Goal: Submit feedback/report problem

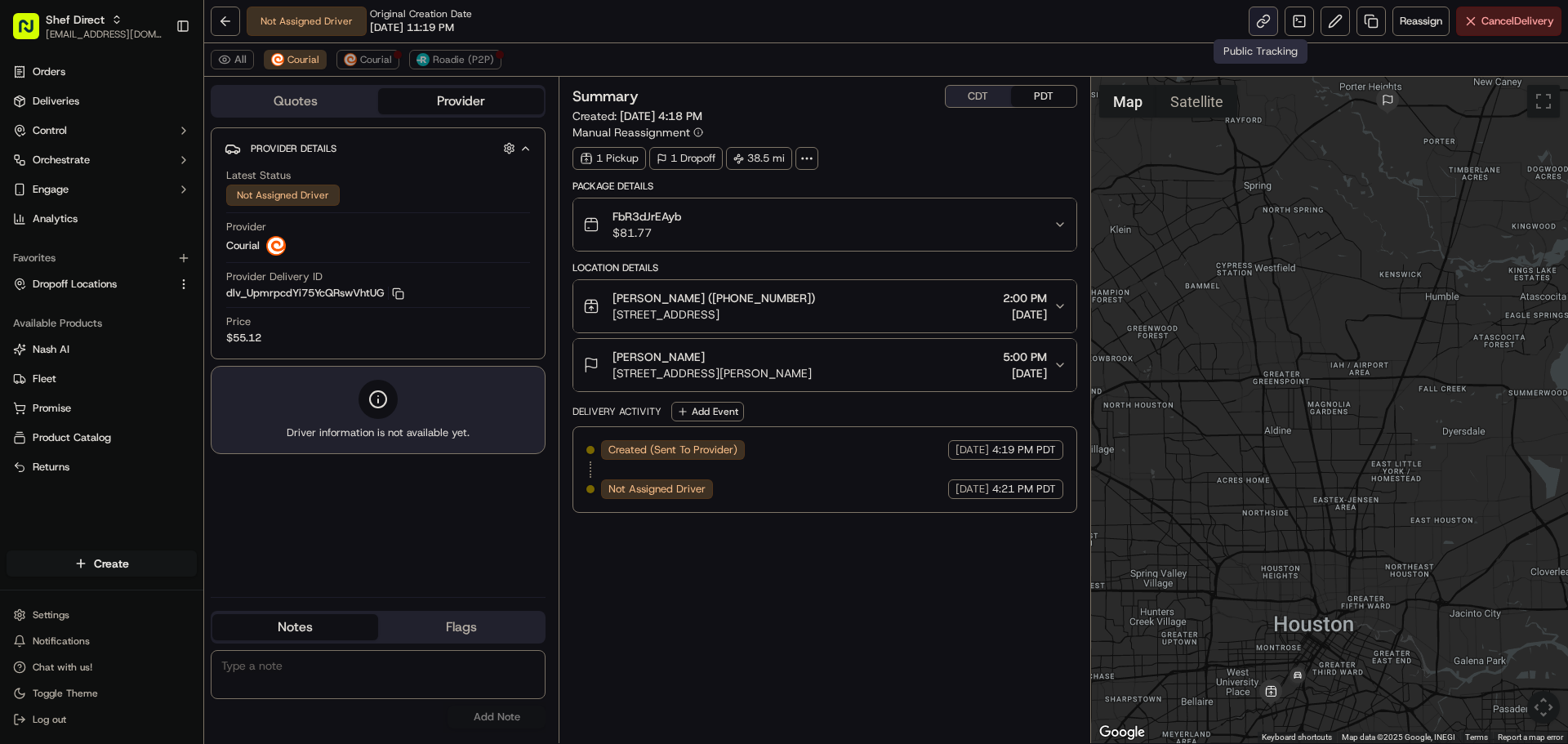
click at [1265, 27] on link at bounding box center [1263, 21] width 29 height 29
click at [389, 67] on button "Courial" at bounding box center [367, 59] width 63 height 19
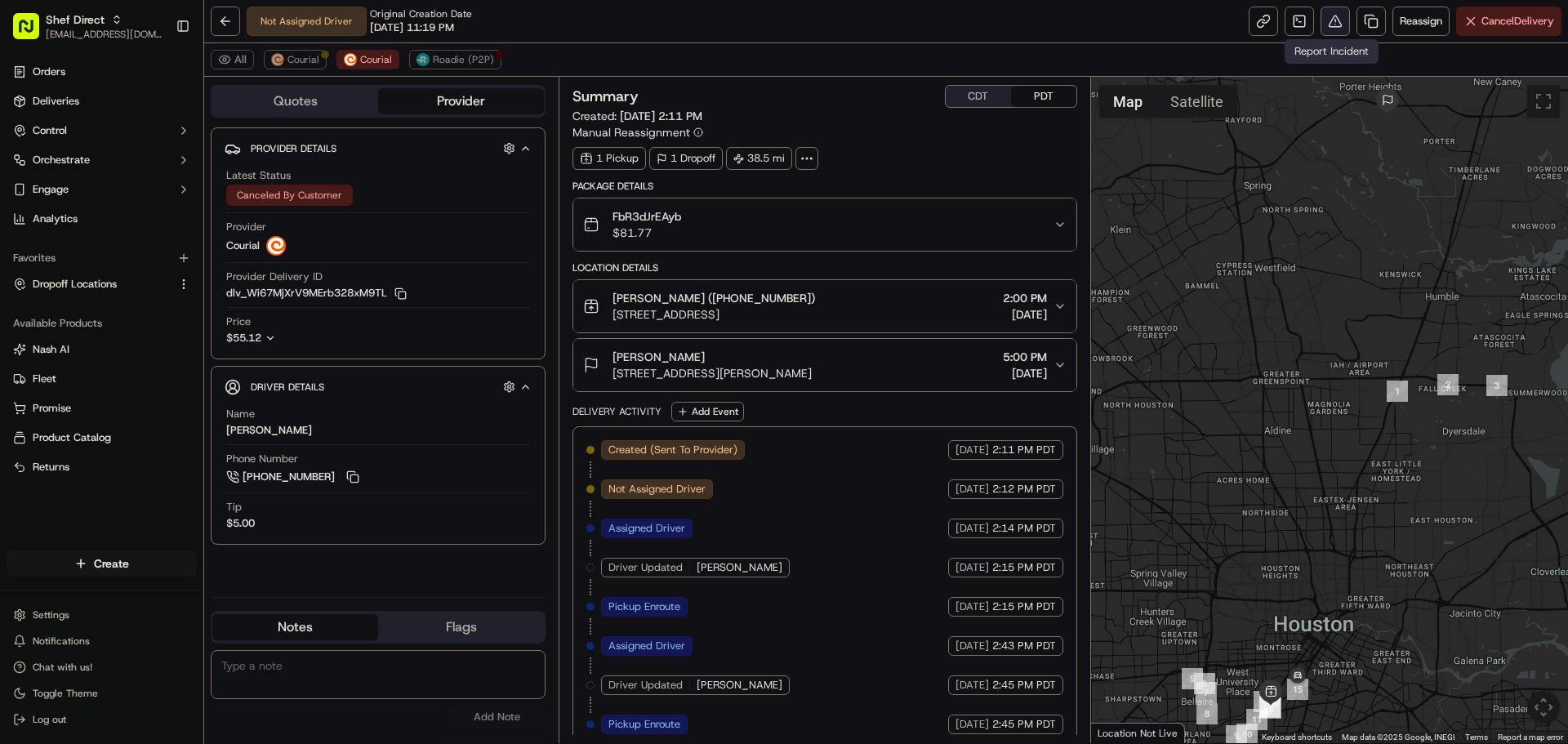
click at [1333, 28] on button at bounding box center [1335, 21] width 29 height 29
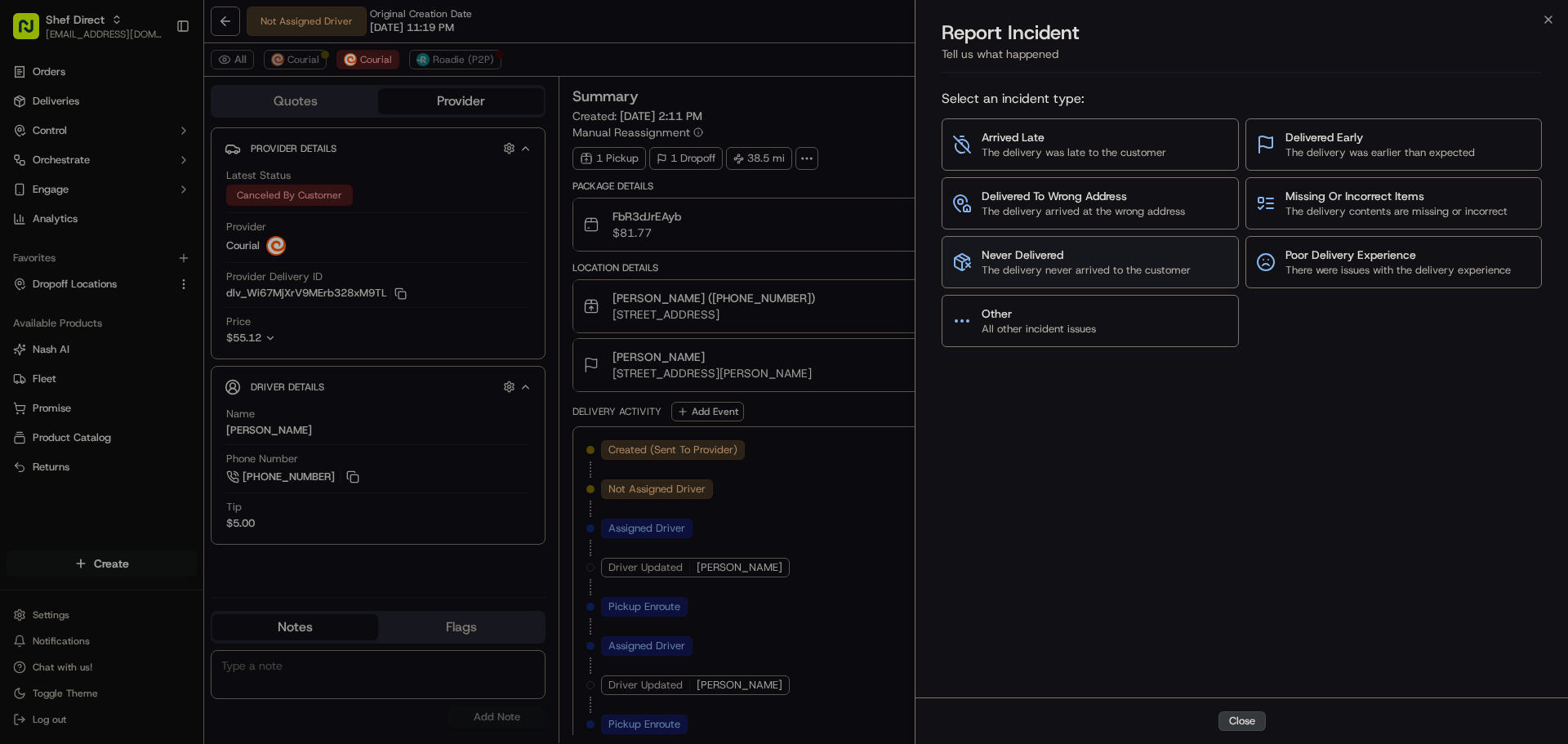
click at [1151, 255] on span "Never Delivered" at bounding box center [1085, 254] width 209 height 16
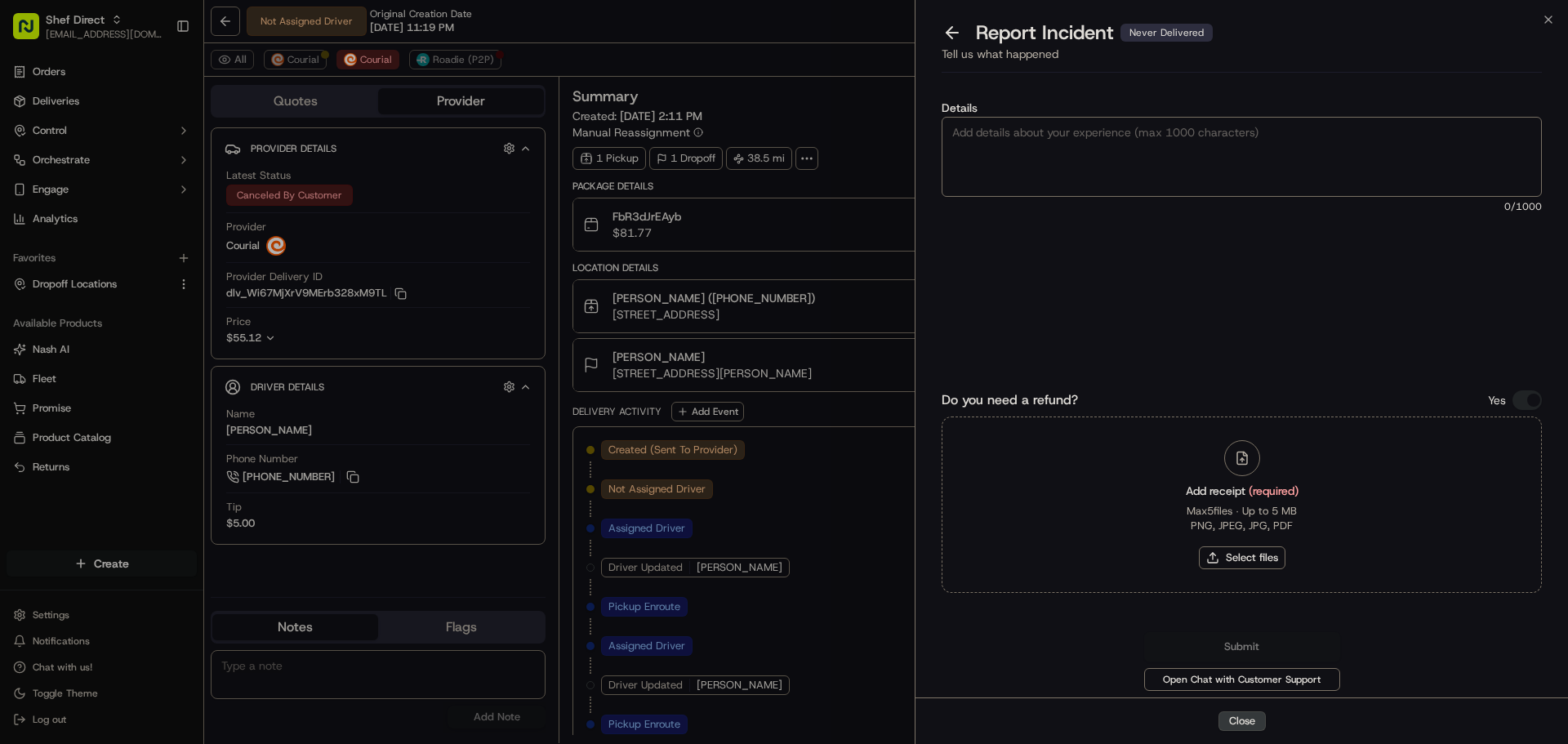
click at [1132, 133] on textarea "Details" at bounding box center [1242, 157] width 600 height 80
type textarea "never delivered to the location"
click at [1266, 545] on div "Add receipt (required) Max 5 files ∙ Up to 5 MB PNG, JPEG, JPG, PDF Select files" at bounding box center [1242, 504] width 139 height 148
click at [1265, 549] on button "Select files" at bounding box center [1242, 557] width 86 height 23
type input "C:\fakepath\Screenshot 2025-09-17 181724.png"
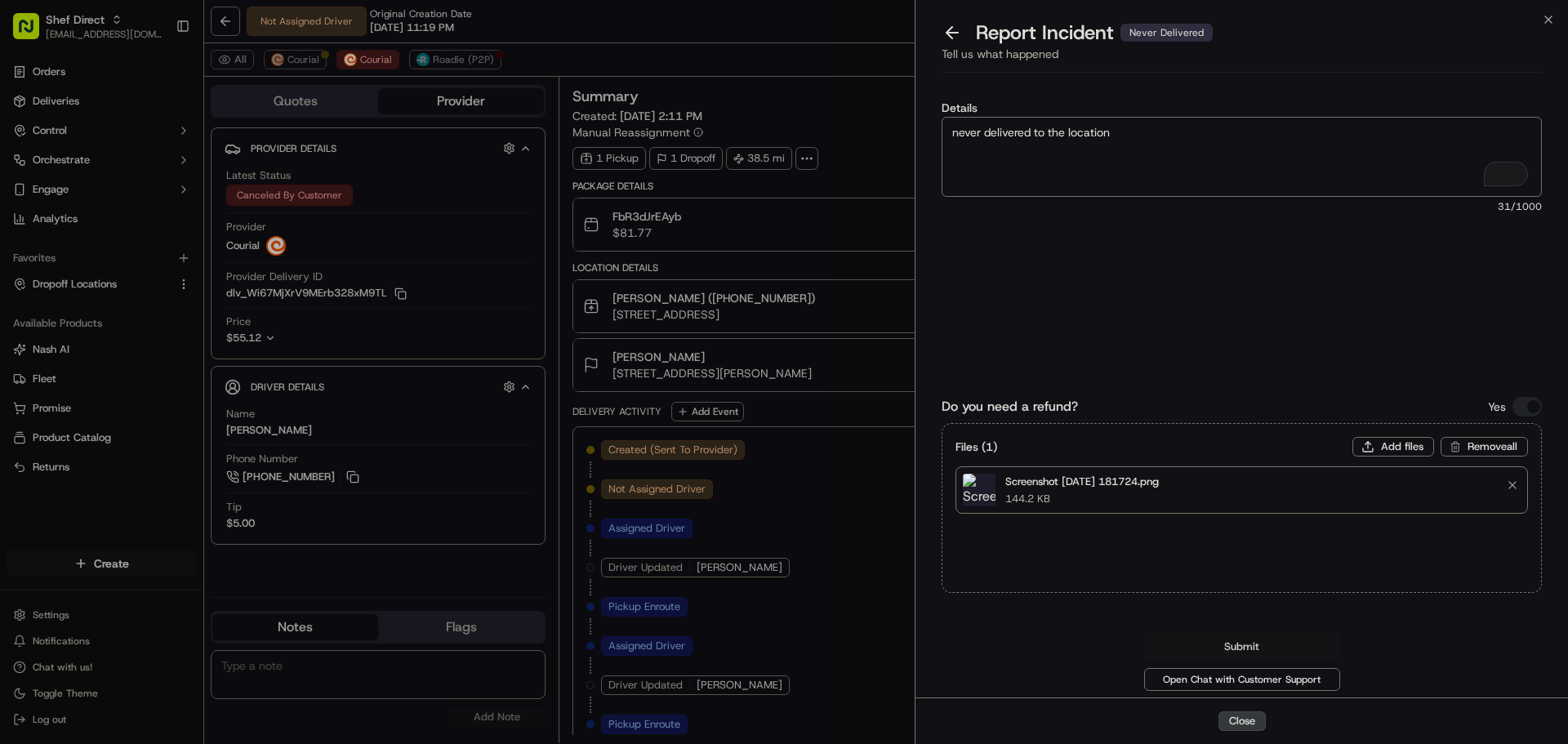
click at [1256, 647] on button "Submit" at bounding box center [1242, 646] width 196 height 29
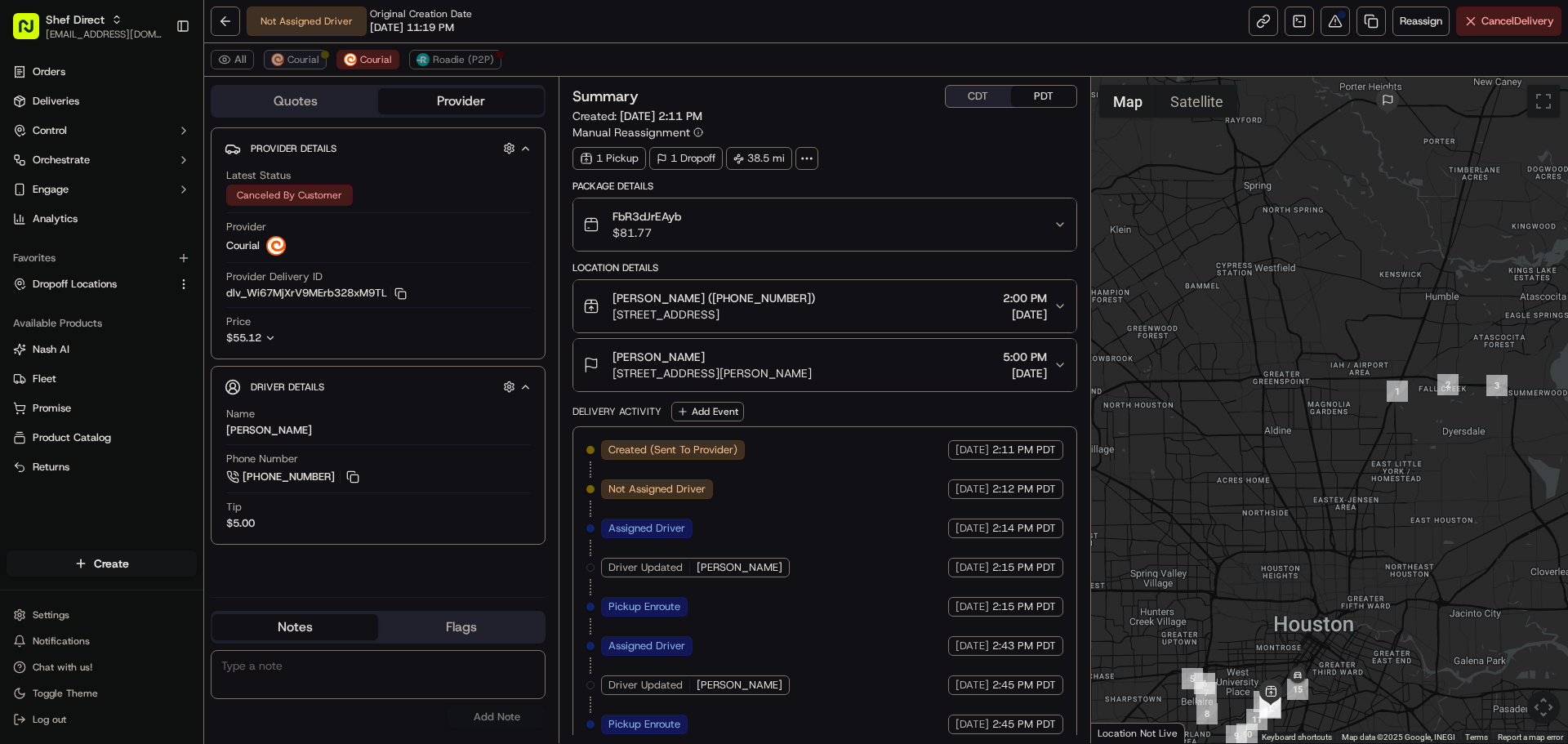
click at [297, 69] on button "Courial" at bounding box center [295, 59] width 63 height 19
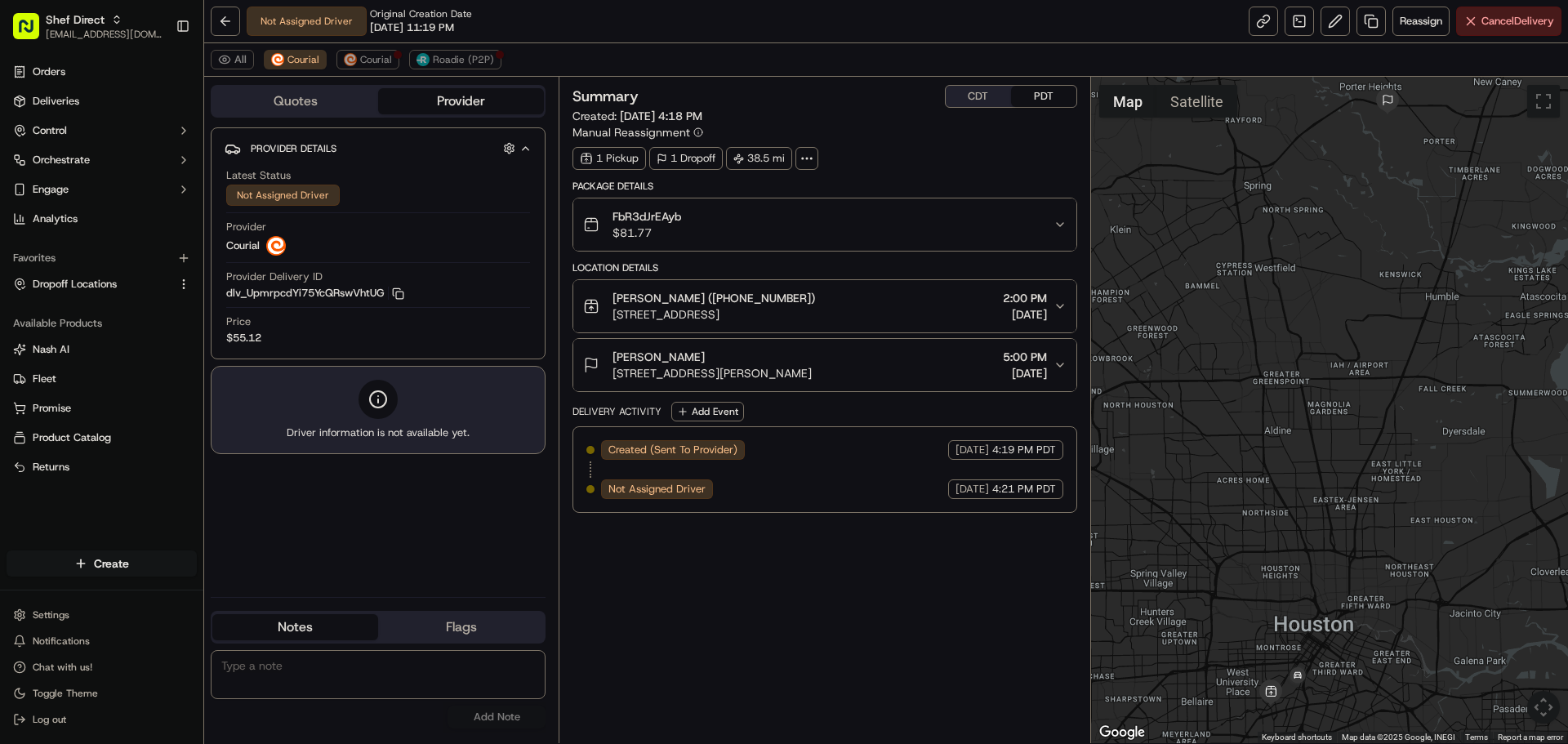
click at [812, 373] on span "8243 Mount Washburn Ct, Porter, TX 77365, USA" at bounding box center [712, 373] width 199 height 16
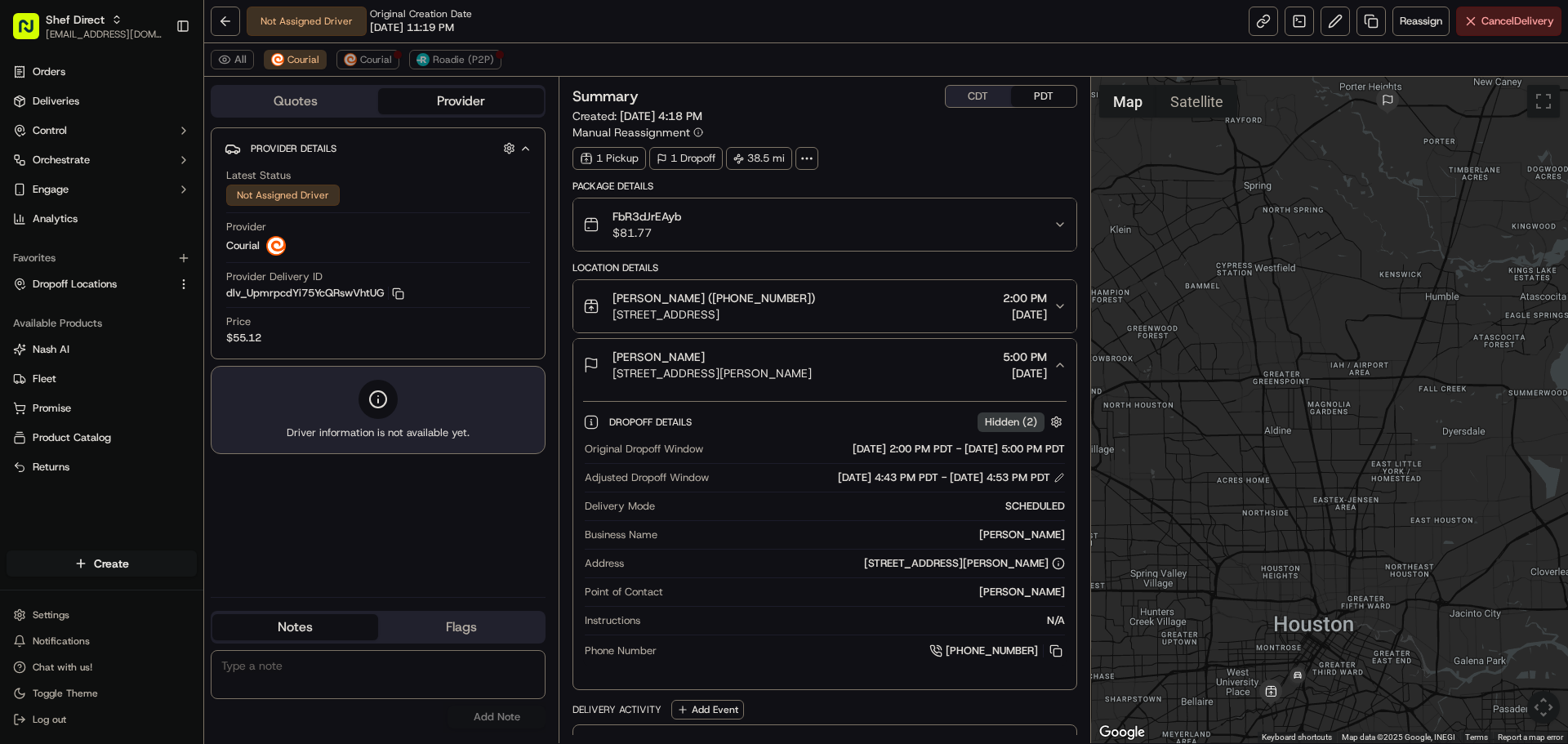
click at [815, 322] on span "7777 Greenbriar Dr #3017, Houston, TX 77030, USA" at bounding box center [714, 313] width 203 height 16
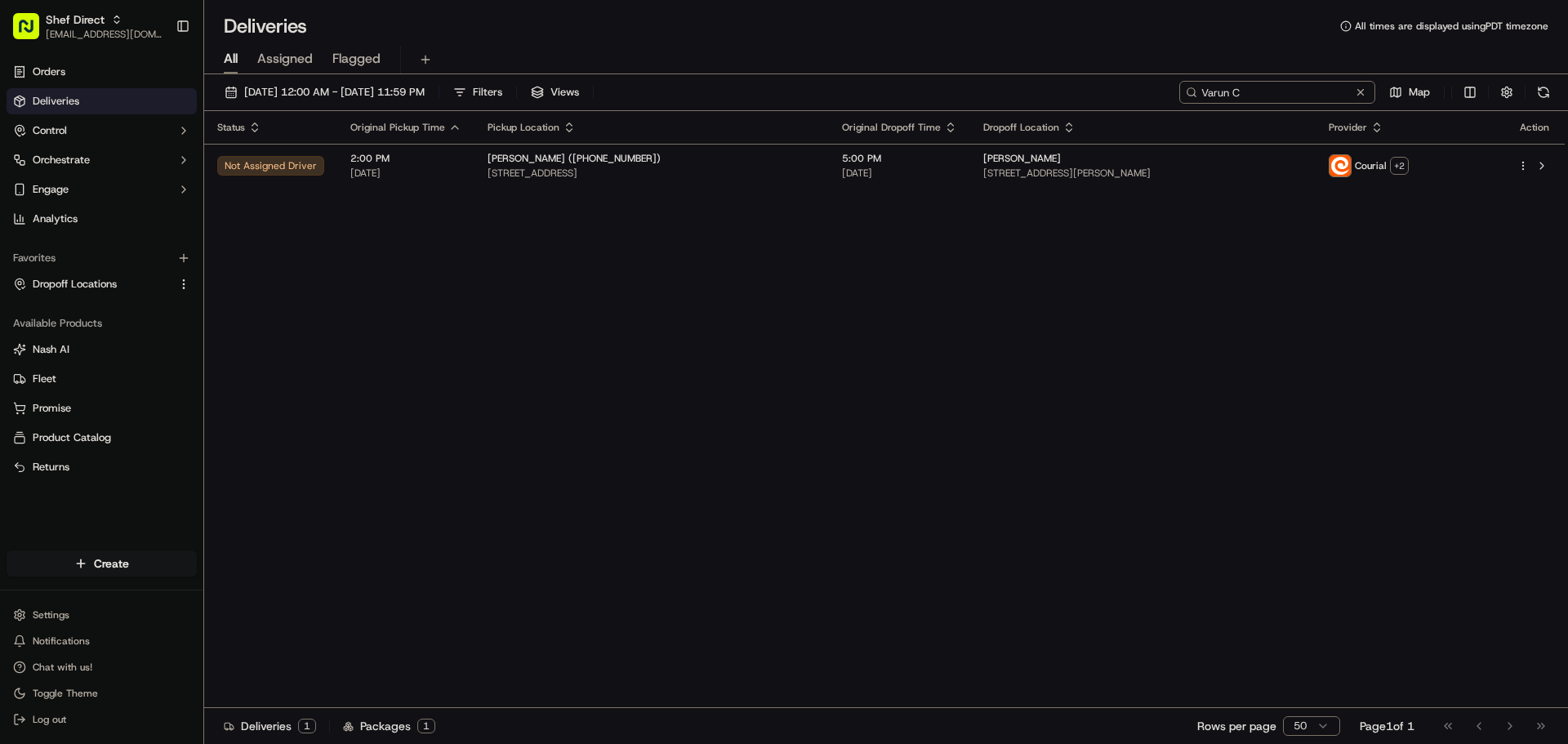
click at [1291, 90] on input "Varun C" at bounding box center [1277, 91] width 196 height 23
paste input "Ken R"
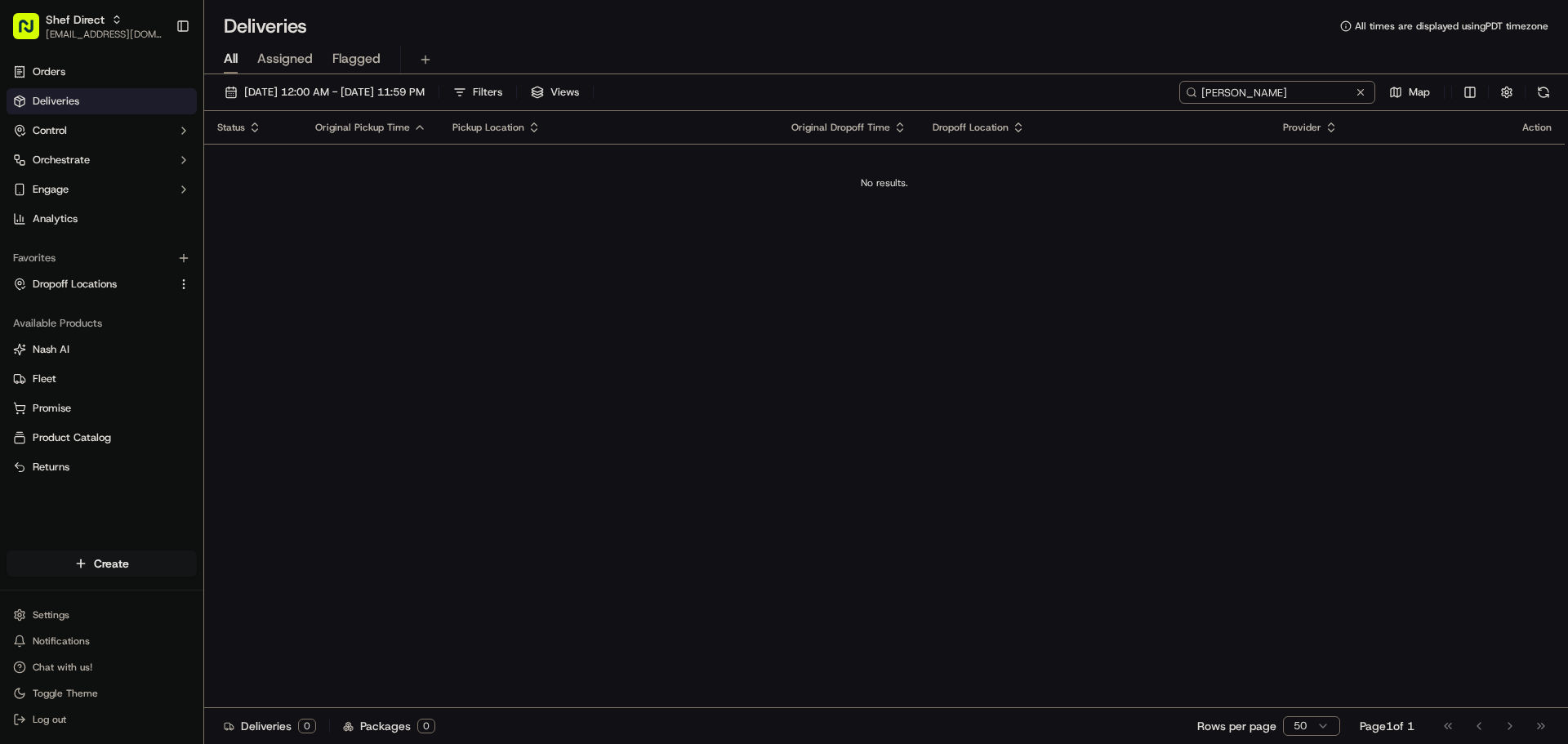
type input "Ken R"
click at [1239, 88] on input "Ken R" at bounding box center [1277, 91] width 196 height 23
paste input "Raj K"
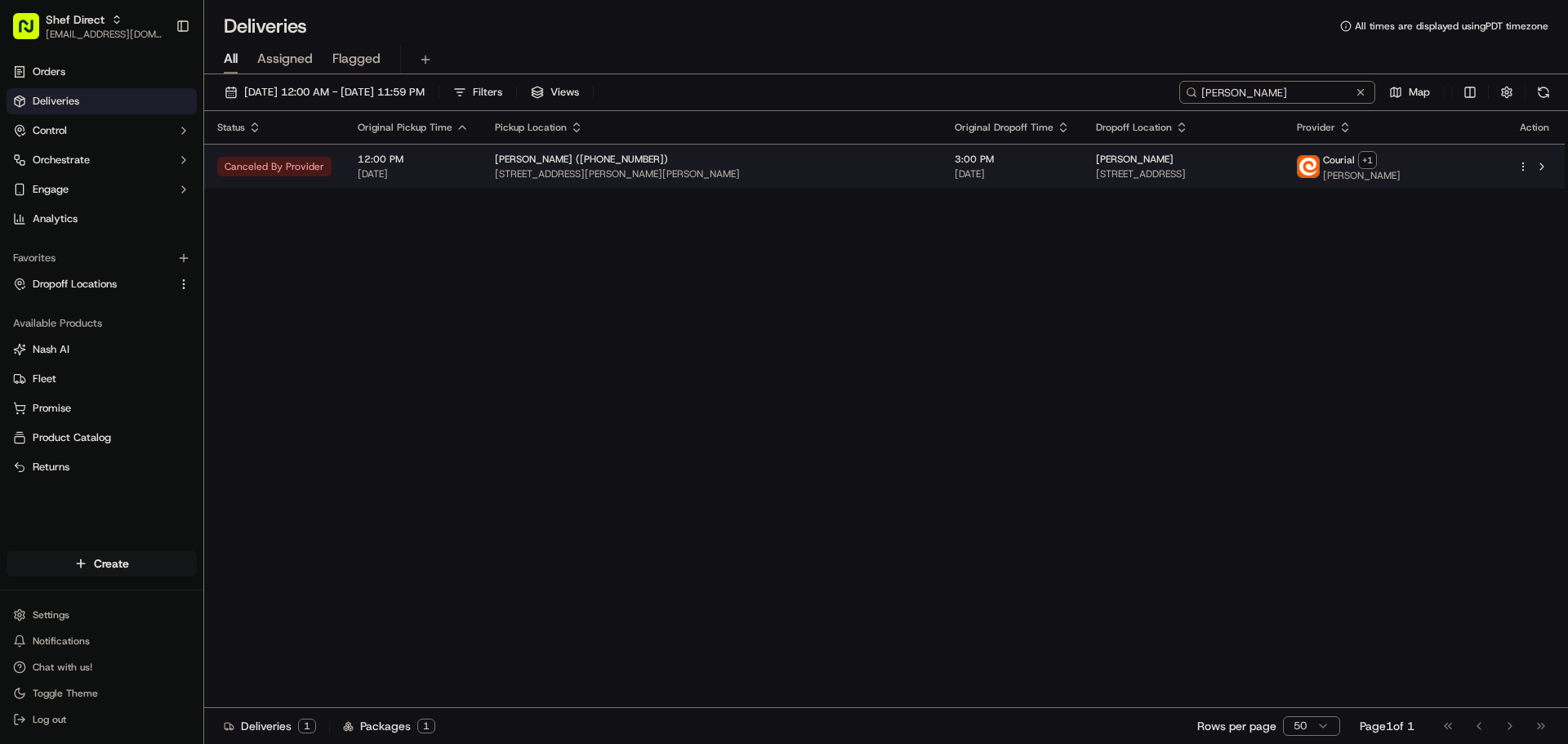
type input "Raj K"
click at [464, 171] on td "12:00 PM 09/17/2025" at bounding box center [413, 167] width 137 height 45
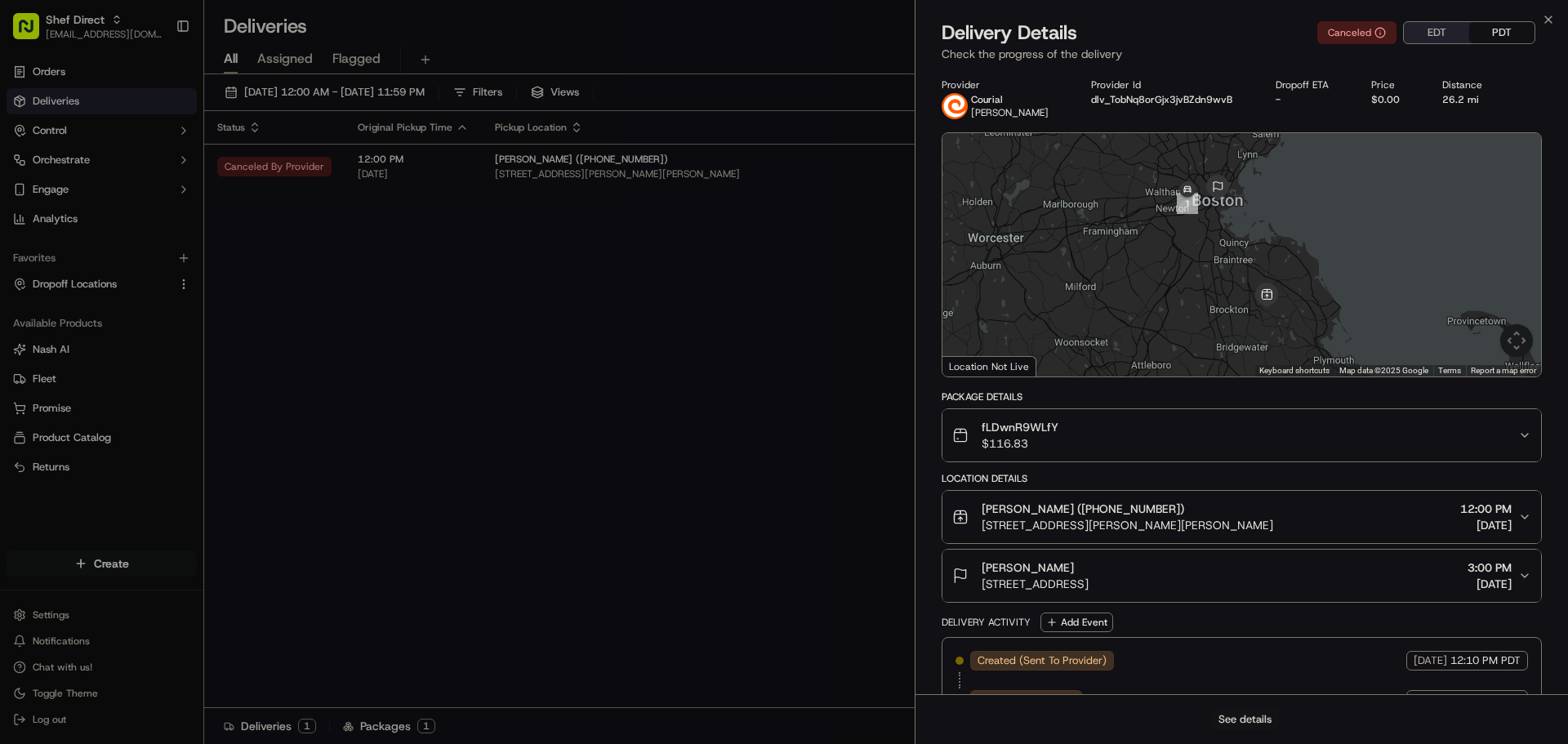
click at [1257, 719] on button "See details" at bounding box center [1245, 719] width 68 height 23
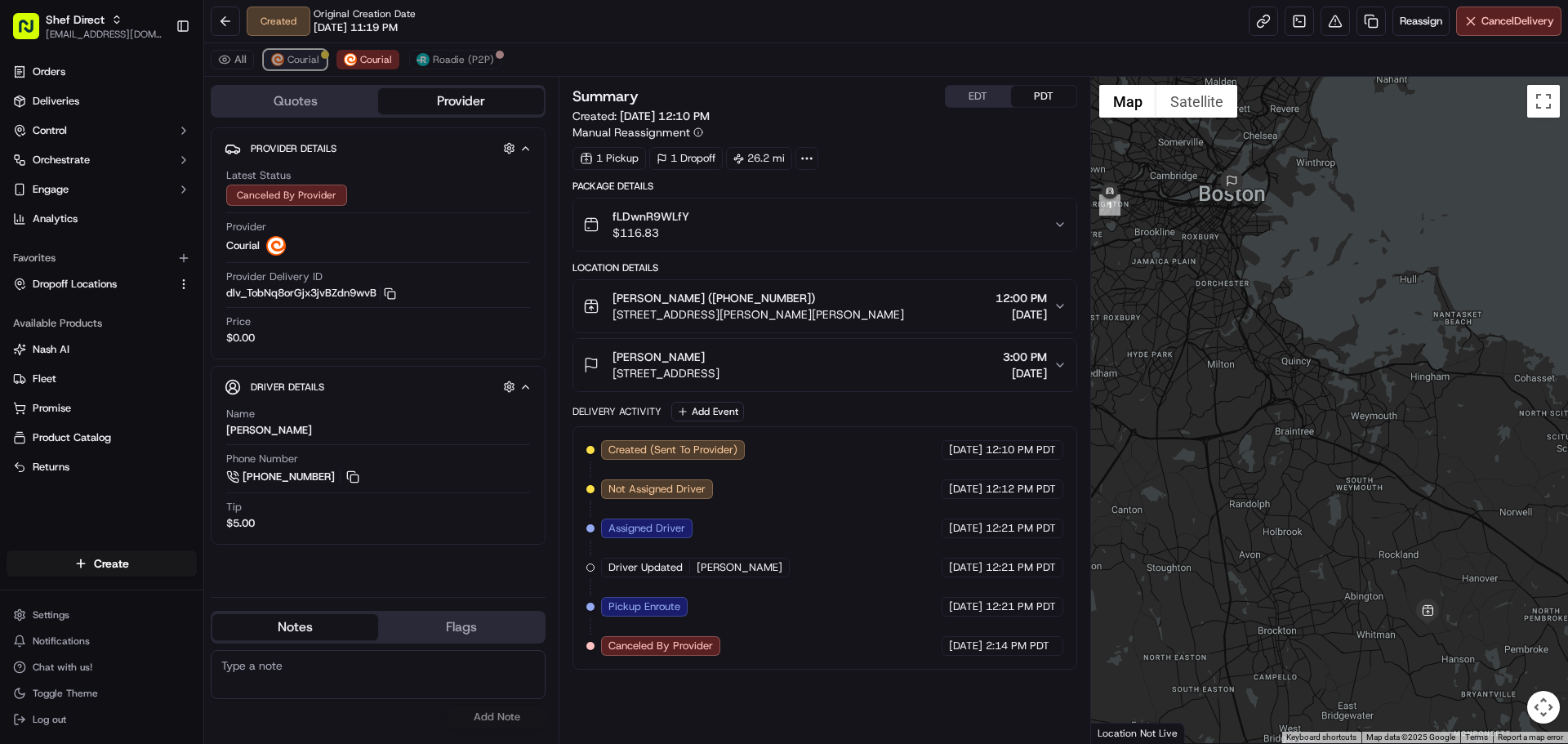
click at [301, 60] on span "Courial" at bounding box center [303, 59] width 32 height 13
